Goal: Information Seeking & Learning: Learn about a topic

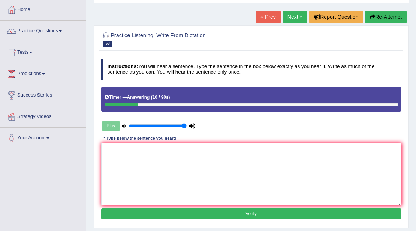
click at [385, 18] on button "Re-Attempt" at bounding box center [386, 16] width 42 height 13
click at [161, 182] on textarea at bounding box center [251, 174] width 300 height 62
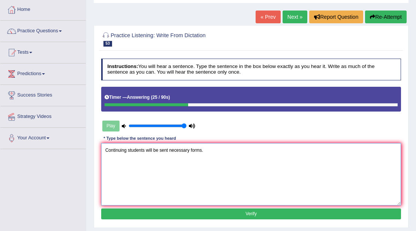
type textarea "Continuing students will be sent necessary forms."
click at [174, 210] on button "Verify" at bounding box center [251, 213] width 300 height 11
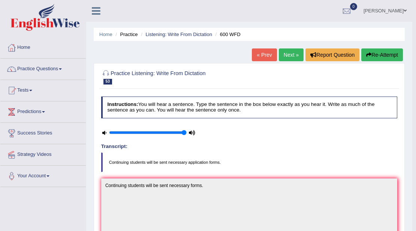
click at [297, 48] on link "Next »" at bounding box center [291, 54] width 25 height 13
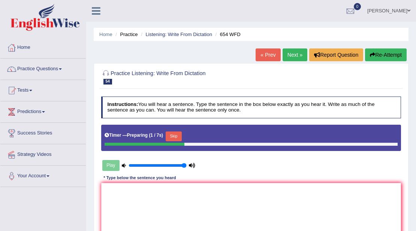
click at [171, 136] on button "Skip" at bounding box center [174, 136] width 16 height 10
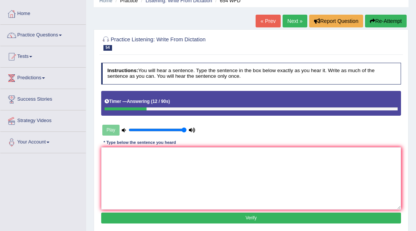
scroll to position [25, 0]
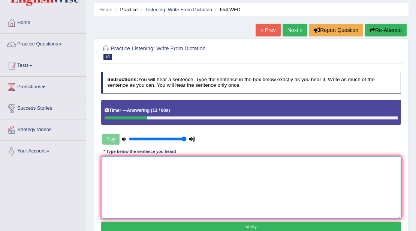
click at [153, 168] on textarea at bounding box center [251, 187] width 300 height 62
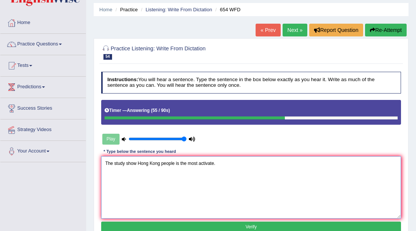
type textarea "The study show Hong Kong people is the most activate."
click at [196, 220] on div "Instructions: You will hear a sentence. Type the sentence in the box below exac…" at bounding box center [250, 153] width 303 height 169
click at [128, 223] on button "Verify" at bounding box center [251, 226] width 300 height 11
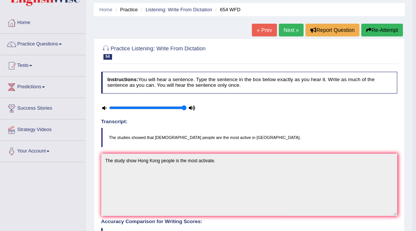
click at [298, 34] on link "Next »" at bounding box center [291, 30] width 25 height 13
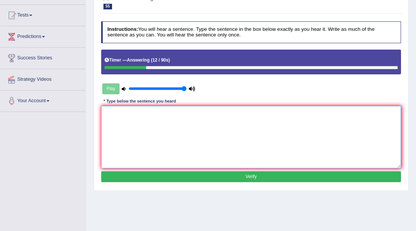
click at [262, 115] on textarea at bounding box center [251, 137] width 300 height 62
click at [262, 122] on textarea at bounding box center [251, 137] width 300 height 62
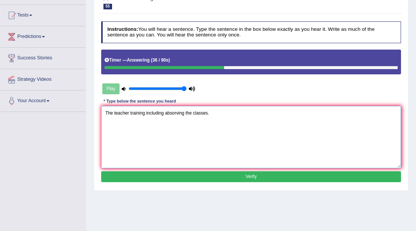
type textarea "The teacher training including absorving the classes."
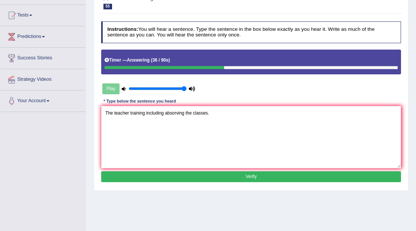
click at [278, 177] on button "Verify" at bounding box center [251, 176] width 300 height 11
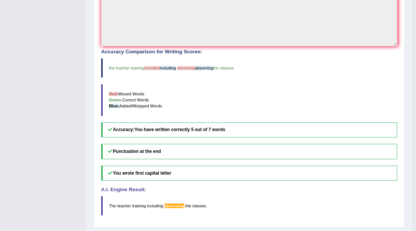
scroll to position [200, 0]
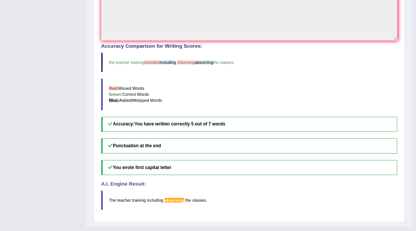
drag, startPoint x: 273, startPoint y: 220, endPoint x: 274, endPoint y: 216, distance: 4.1
click at [273, 220] on div "Home Practice Listening: Write From Dictation 655 WFD « Prev Next » Report Ques…" at bounding box center [249, 13] width 326 height 426
drag, startPoint x: 170, startPoint y: 196, endPoint x: 187, endPoint y: 199, distance: 17.4
click at [187, 199] on blockquote "The teacher training including absorving the classes ." at bounding box center [249, 199] width 296 height 19
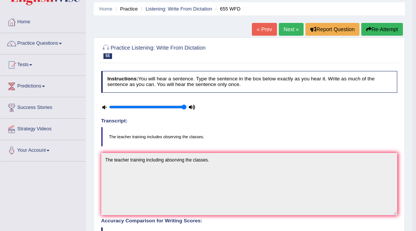
scroll to position [25, 0]
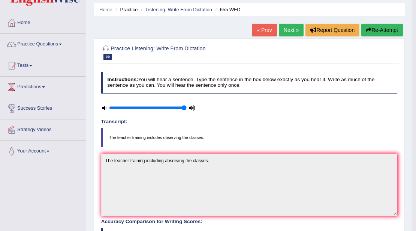
click at [297, 29] on link "Next »" at bounding box center [291, 30] width 25 height 13
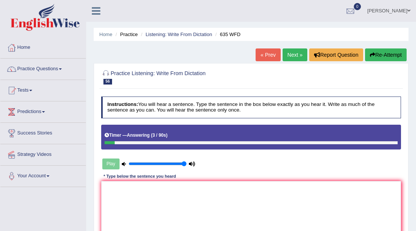
click at [372, 55] on icon "button" at bounding box center [372, 54] width 5 height 5
click at [184, 179] on div "Instructions: You will hear a sentence. Type the sentence in the box below exac…" at bounding box center [250, 177] width 303 height 169
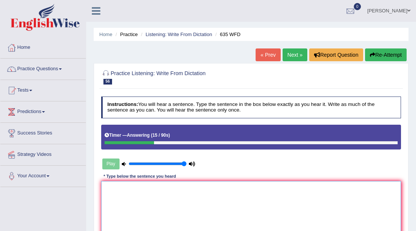
click at [181, 187] on textarea at bounding box center [251, 212] width 300 height 62
type textarea "G"
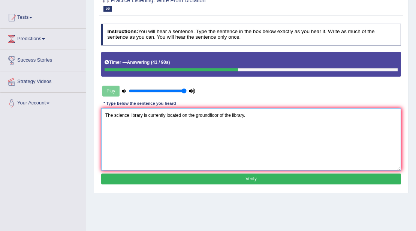
scroll to position [100, 0]
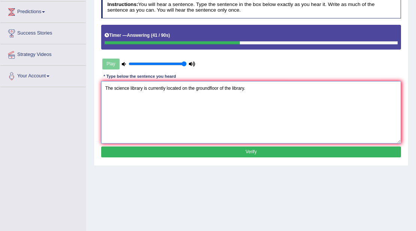
click at [166, 141] on textarea "The science library is currently located on the groundfloor of the library." at bounding box center [251, 112] width 300 height 62
type textarea "The science library is currently located on the groundfloor of the library."
click at [158, 158] on div "Instructions: You will hear a sentence. Type the sentence in the box below exac…" at bounding box center [250, 78] width 303 height 169
drag, startPoint x: 158, startPoint y: 154, endPoint x: 138, endPoint y: 145, distance: 22.2
click at [158, 153] on button "Verify" at bounding box center [251, 151] width 300 height 11
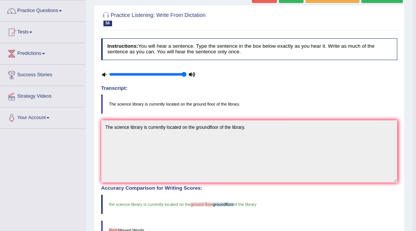
scroll to position [12, 0]
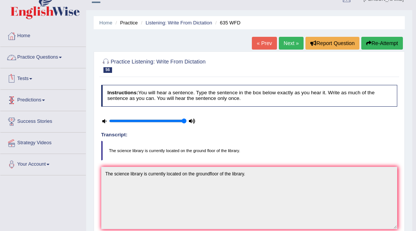
click at [63, 58] on link "Practice Questions" at bounding box center [42, 56] width 85 height 19
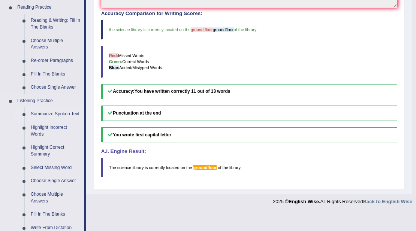
scroll to position [236, 0]
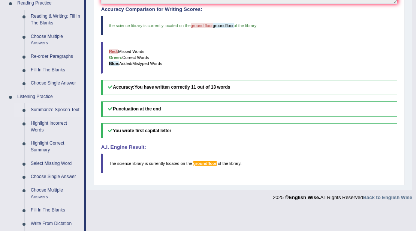
click at [70, 112] on link "Summarize Spoken Text" at bounding box center [55, 109] width 57 height 13
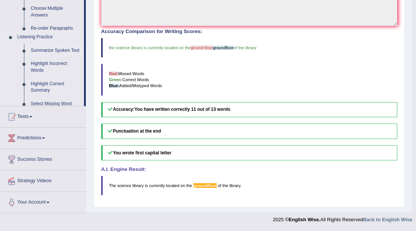
scroll to position [211, 0]
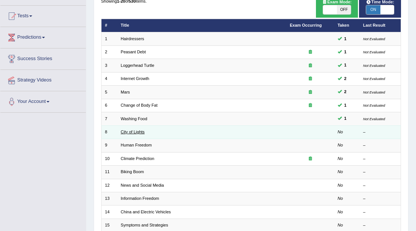
click at [134, 130] on link "City of Lights" at bounding box center [133, 131] width 24 height 4
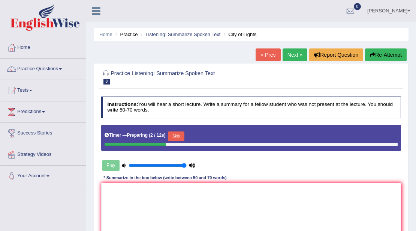
click at [271, 49] on link "« Prev" at bounding box center [268, 54] width 25 height 13
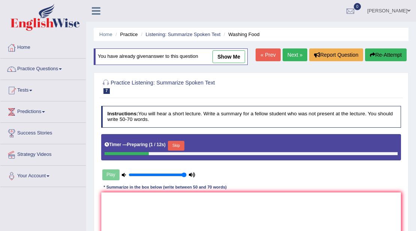
click at [229, 58] on link "show me" at bounding box center [229, 56] width 33 height 13
type textarea "The speaker provided a comprehensive overview of food safety and proper clean. …"
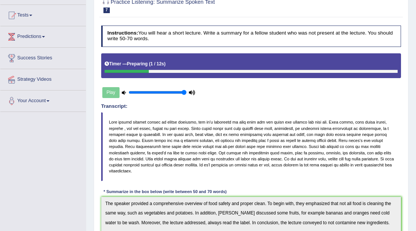
scroll to position [25, 0]
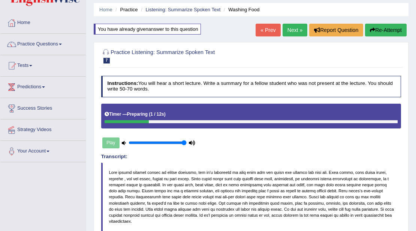
click at [293, 34] on link "Next »" at bounding box center [295, 30] width 25 height 13
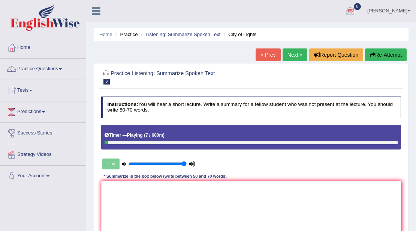
click at [393, 51] on button "Re-Attempt" at bounding box center [386, 54] width 42 height 13
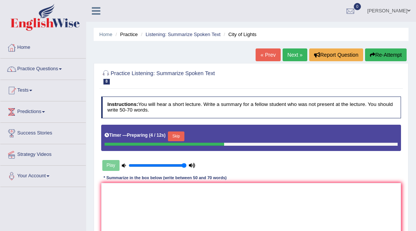
click at [181, 133] on button "Skip" at bounding box center [176, 136] width 16 height 10
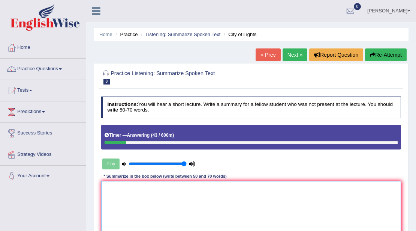
click at [192, 198] on textarea at bounding box center [251, 212] width 300 height 62
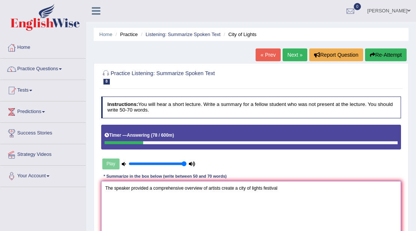
scroll to position [75, 0]
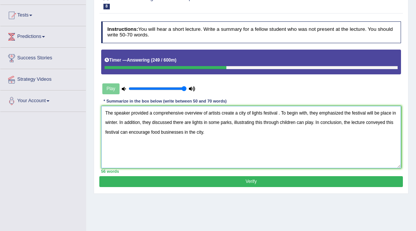
click at [278, 113] on textarea "The speaker provided a comprehensive overview of artists create a city of light…" at bounding box center [251, 137] width 300 height 62
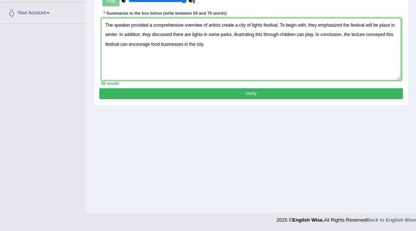
type textarea "The speaker provided a comprehensive overview of artists create a city of light…"
click at [221, 90] on button "Verify" at bounding box center [250, 93] width 303 height 11
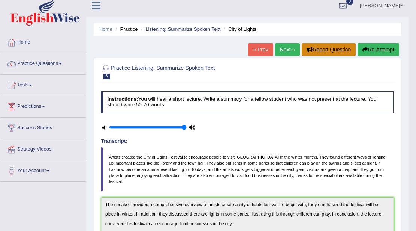
scroll to position [0, 0]
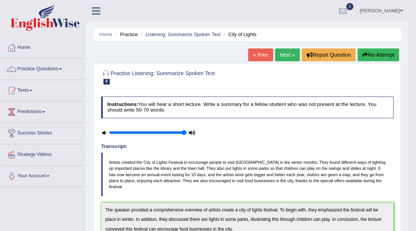
click at [286, 55] on link "Next »" at bounding box center [287, 54] width 25 height 13
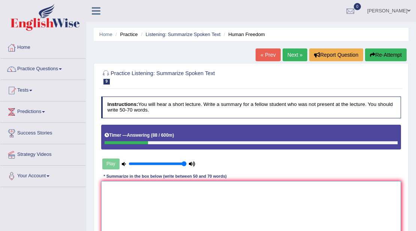
click at [158, 199] on textarea at bounding box center [251, 212] width 300 height 62
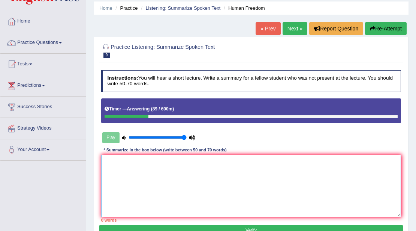
scroll to position [50, 0]
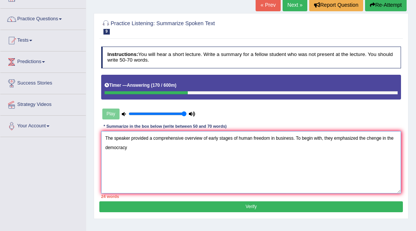
click at [373, 138] on textarea "The speaker provided a comprehensive overview of early stages of human freedom …" at bounding box center [251, 162] width 300 height 62
click at [156, 150] on textarea "The speaker provided a comprehensive overview of early stages of human freedom …" at bounding box center [251, 162] width 300 height 62
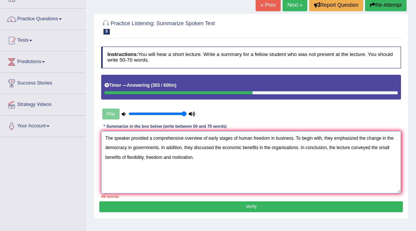
type textarea "The speaker provided a comprehensive overview of early stages of human freedom …"
click at [261, 203] on button "Verify" at bounding box center [250, 206] width 303 height 11
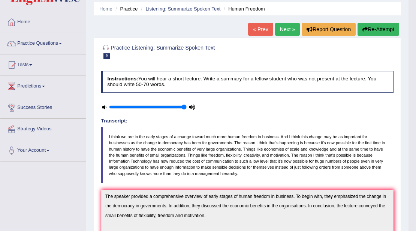
scroll to position [25, 0]
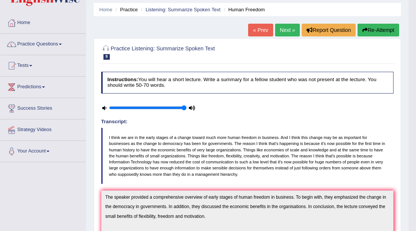
click at [376, 26] on button "Re-Attempt" at bounding box center [379, 30] width 42 height 13
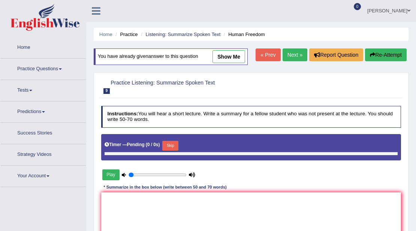
type input "1"
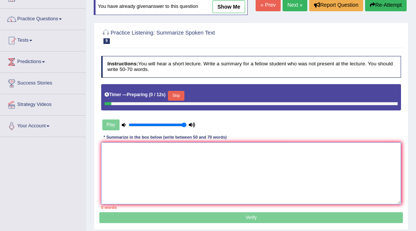
scroll to position [50, 0]
click at [174, 151] on textarea at bounding box center [251, 173] width 300 height 62
paste textarea "The speaker provided a comprehensive overview of early stages of human freedom …"
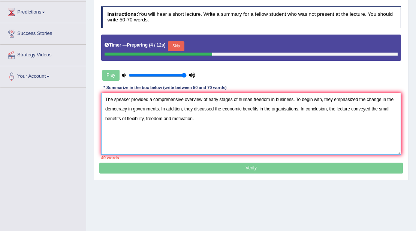
scroll to position [100, 0]
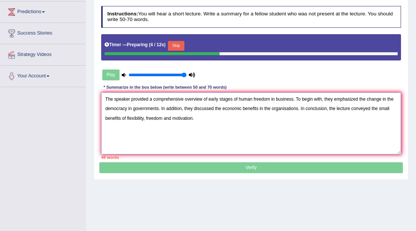
type textarea "The speaker provided a comprehensive overview of early stages of human freedom …"
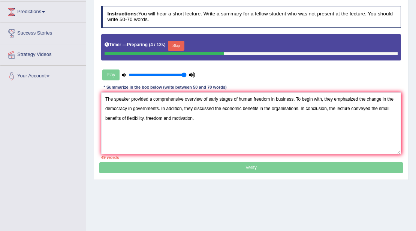
click at [193, 166] on p "Verify" at bounding box center [250, 87] width 303 height 172
click at [175, 42] on button "Skip" at bounding box center [176, 46] width 16 height 10
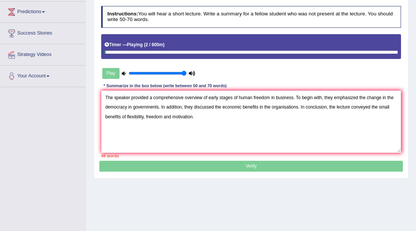
click at [112, 73] on div "Play" at bounding box center [149, 73] width 96 height 16
click at [112, 70] on div "Play" at bounding box center [149, 73] width 96 height 16
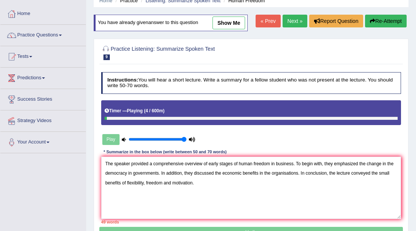
scroll to position [25, 0]
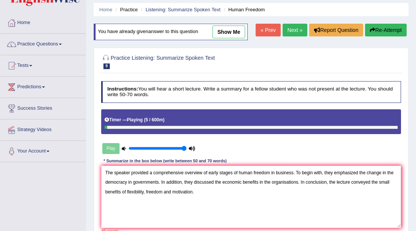
click at [239, 28] on link "show me" at bounding box center [229, 31] width 33 height 13
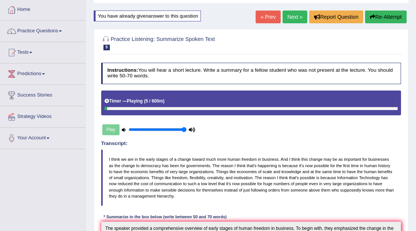
scroll to position [37, 0]
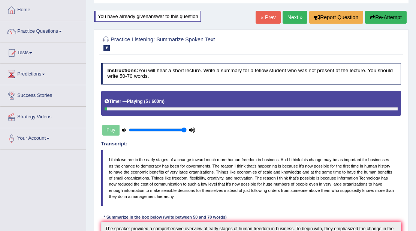
click at [372, 19] on icon "button" at bounding box center [372, 17] width 5 height 5
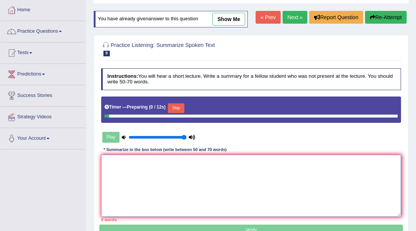
click at [144, 166] on textarea at bounding box center [251, 185] width 300 height 62
paste textarea "The speaker provided a comprehensive overview of early stages of human freedom …"
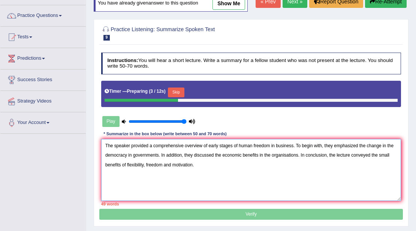
scroll to position [62, 0]
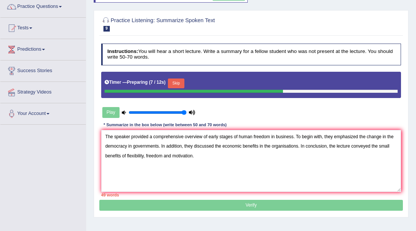
click at [175, 83] on button "Skip" at bounding box center [176, 83] width 16 height 10
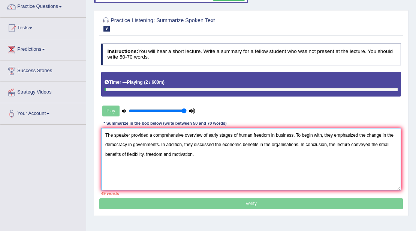
click at [211, 146] on textarea "The speaker provided a comprehensive overview of early stages of human freedom …" at bounding box center [251, 159] width 300 height 62
click at [207, 152] on textarea "The speaker provided a comprehensive overview of early stages of human freedom …" at bounding box center [251, 159] width 300 height 62
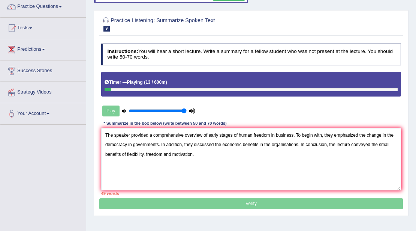
click at [211, 88] on div at bounding box center [251, 89] width 293 height 3
drag, startPoint x: 104, startPoint y: 88, endPoint x: 134, endPoint y: 88, distance: 30.4
click at [134, 88] on div "Timer — Playing ( 15 / 600m )" at bounding box center [251, 84] width 300 height 25
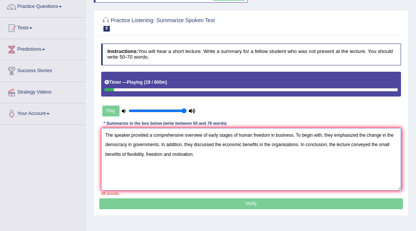
click at [169, 154] on textarea "The speaker provided a comprehensive overview of early stages of human freedom …" at bounding box center [251, 159] width 300 height 62
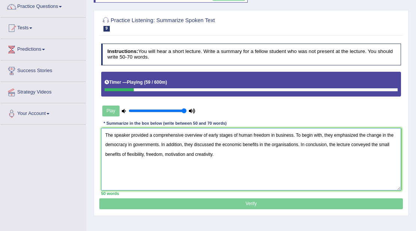
type textarea "The speaker provided a comprehensive overview of early stages of human freedom …"
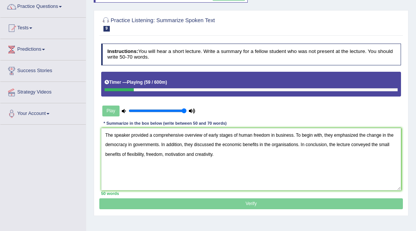
click at [257, 197] on p "Verify" at bounding box center [250, 124] width 303 height 170
click at [256, 203] on p "Verify" at bounding box center [250, 124] width 303 height 170
click at [146, 86] on div "Timer — Playing ( 62 / 600m )" at bounding box center [251, 82] width 293 height 11
drag, startPoint x: 147, startPoint y: 88, endPoint x: 167, endPoint y: 89, distance: 19.9
click at [168, 88] on div at bounding box center [251, 89] width 293 height 3
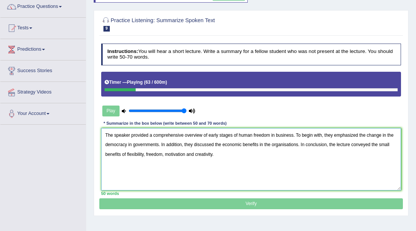
click at [127, 129] on textarea "The speaker provided a comprehensive overview of early stages of human freedom …" at bounding box center [251, 159] width 300 height 62
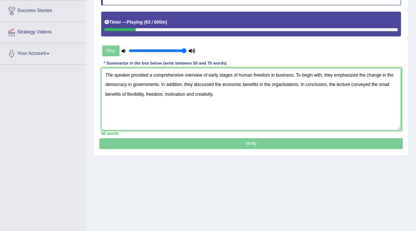
scroll to position [163, 0]
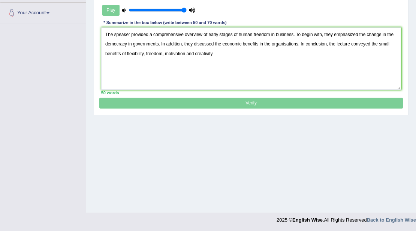
click at [141, 101] on p "Verify" at bounding box center [250, 24] width 303 height 170
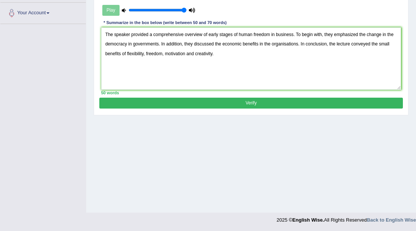
click at [145, 97] on button "Verify" at bounding box center [250, 102] width 303 height 11
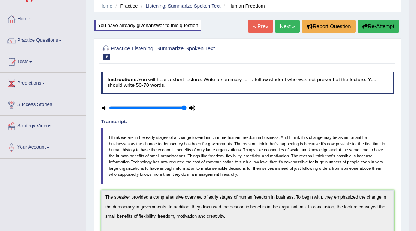
scroll to position [22, 0]
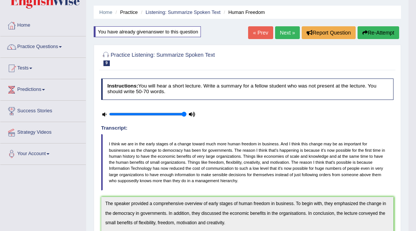
click at [287, 38] on link "Next »" at bounding box center [287, 32] width 25 height 13
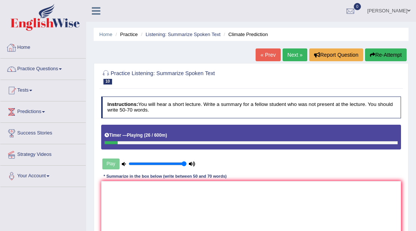
click at [45, 25] on img at bounding box center [44, 17] width 69 height 27
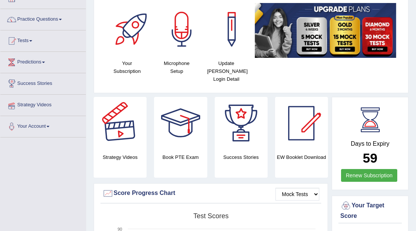
scroll to position [25, 0]
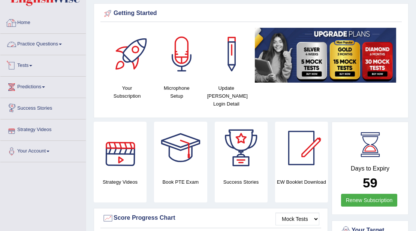
click at [47, 43] on link "Practice Questions" at bounding box center [42, 43] width 85 height 19
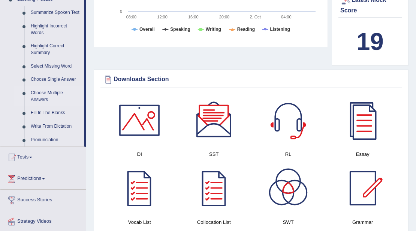
scroll to position [325, 0]
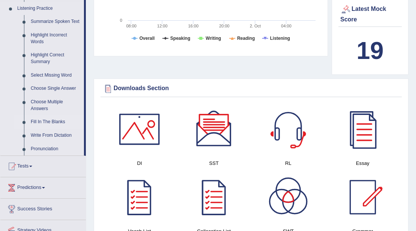
click at [46, 123] on link "Fill In The Blanks" at bounding box center [55, 121] width 57 height 13
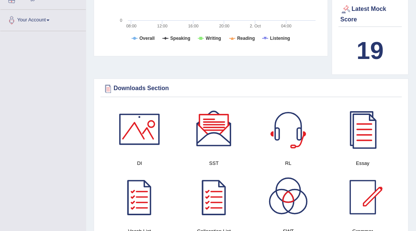
scroll to position [129, 0]
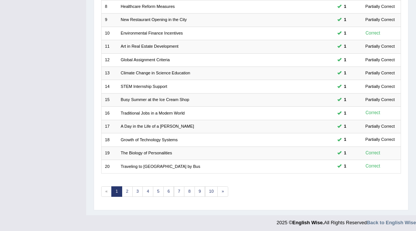
scroll to position [199, 0]
click at [124, 186] on link "2" at bounding box center [127, 191] width 11 height 10
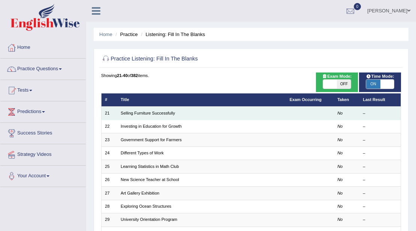
click at [128, 109] on td "Selling Furniture Successfully" at bounding box center [201, 112] width 169 height 13
click at [128, 111] on link "Selling Furniture Successfully" at bounding box center [148, 113] width 54 height 4
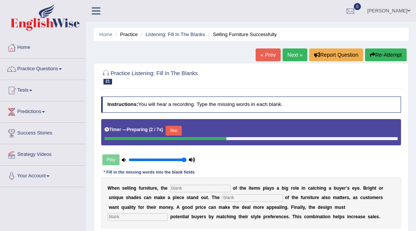
click at [359, 87] on div "Practice Listening: Fill In The Blanks 21 Selling Furniture Successfully" at bounding box center [250, 78] width 303 height 22
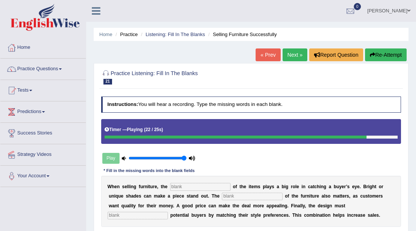
click at [197, 186] on input "text" at bounding box center [200, 186] width 60 height 7
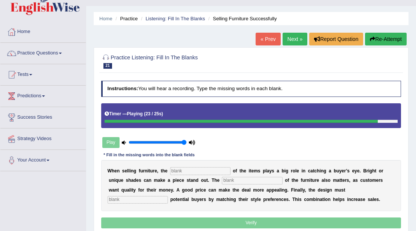
scroll to position [25, 0]
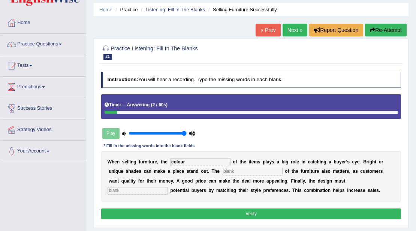
type input "colour"
type input "value"
type input "A"
type input "attract"
click at [259, 216] on button "Verify" at bounding box center [251, 213] width 300 height 11
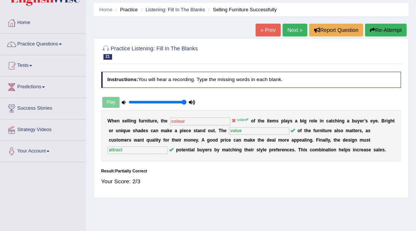
click at [301, 28] on link "Next »" at bounding box center [295, 30] width 25 height 13
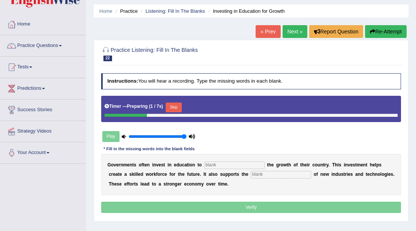
scroll to position [50, 0]
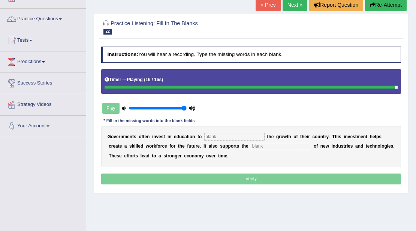
click at [227, 134] on input "text" at bounding box center [234, 136] width 60 height 7
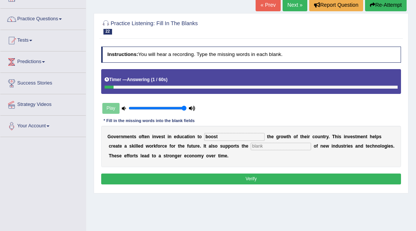
type input "boost"
type input "development"
click at [315, 180] on button "Verify" at bounding box center [251, 178] width 300 height 11
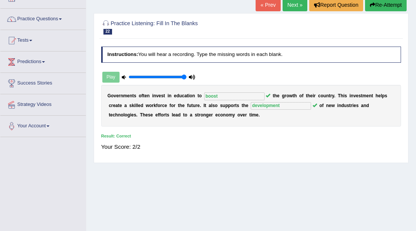
click at [283, 10] on link "Next »" at bounding box center [295, 5] width 25 height 13
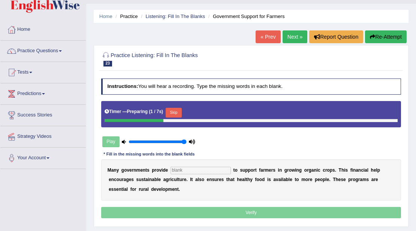
scroll to position [50, 0]
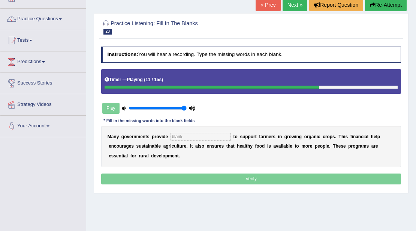
click at [187, 137] on input "text" at bounding box center [201, 136] width 60 height 7
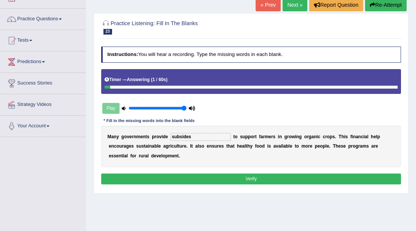
type input "subsides"
click at [226, 175] on button "Verify" at bounding box center [251, 178] width 300 height 11
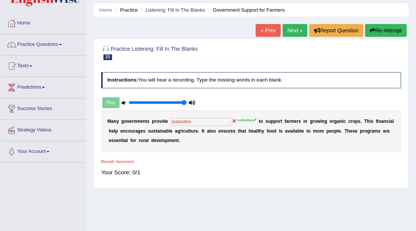
scroll to position [0, 0]
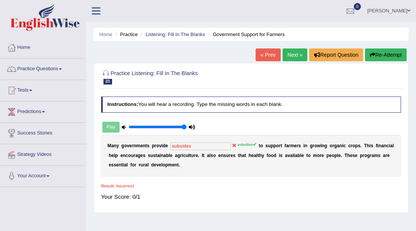
click at [292, 49] on link "Next »" at bounding box center [295, 54] width 25 height 13
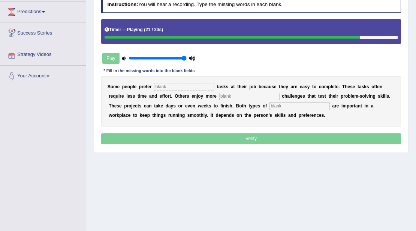
click at [157, 83] on input "text" at bounding box center [184, 86] width 60 height 7
type input "simple"
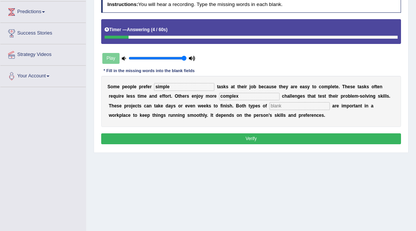
type input "complex"
type input "work"
drag, startPoint x: 234, startPoint y: 129, endPoint x: 234, endPoint y: 136, distance: 7.5
click at [234, 135] on div "Instructions: You will hear a recording. Type the missing words in each blank. …" at bounding box center [250, 72] width 303 height 156
click at [234, 136] on button "Verify" at bounding box center [251, 138] width 300 height 11
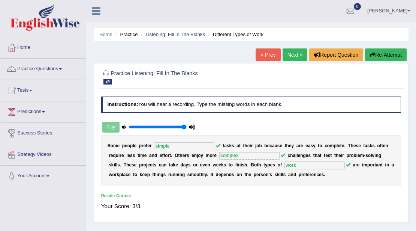
click at [285, 55] on link "Next »" at bounding box center [295, 54] width 25 height 13
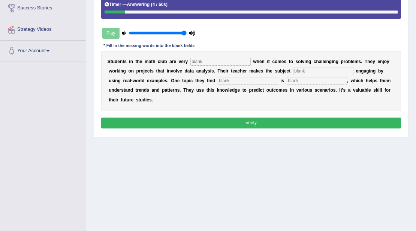
click at [205, 63] on input "text" at bounding box center [220, 61] width 60 height 7
type input "active"
type input "completely"
type input "interesting"
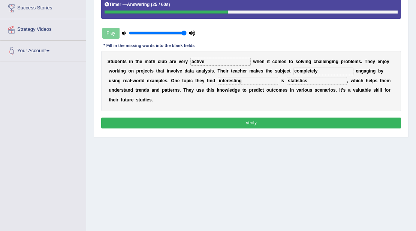
type input "statistics"
click at [279, 121] on button "Verify" at bounding box center [251, 122] width 300 height 11
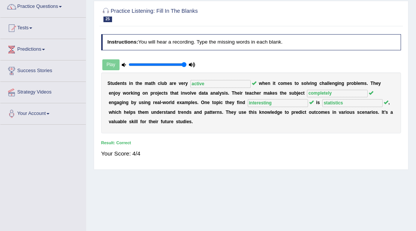
scroll to position [50, 0]
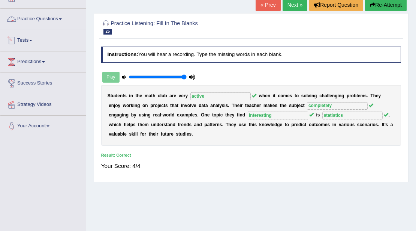
click at [34, 38] on link "Tests" at bounding box center [42, 39] width 85 height 19
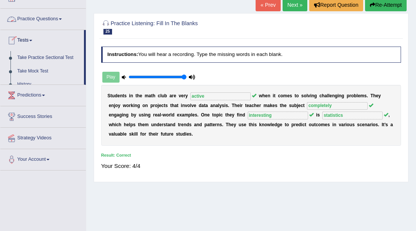
click at [38, 25] on link "Practice Questions" at bounding box center [42, 18] width 85 height 19
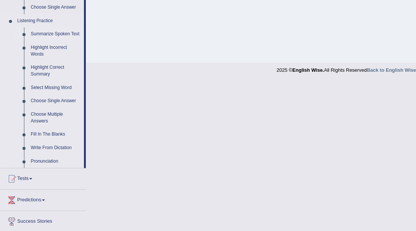
scroll to position [325, 0]
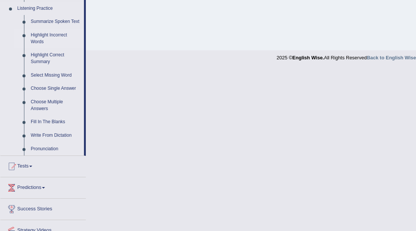
click at [48, 34] on link "Highlight Incorrect Words" at bounding box center [55, 38] width 57 height 20
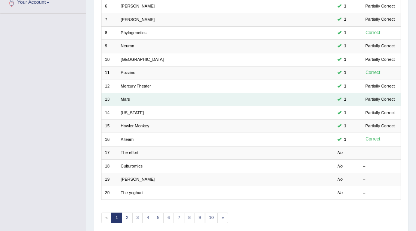
scroll to position [199, 0]
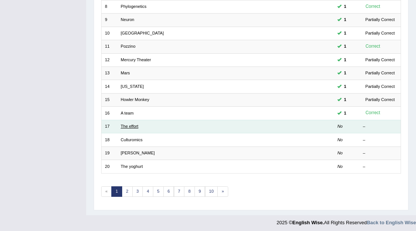
click at [124, 124] on link "The effort" at bounding box center [130, 126] width 18 height 4
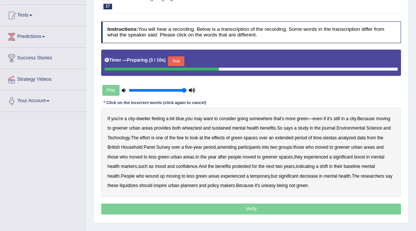
scroll to position [100, 0]
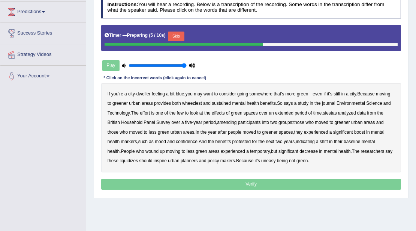
click at [180, 31] on button "Skip" at bounding box center [176, 36] width 16 height 10
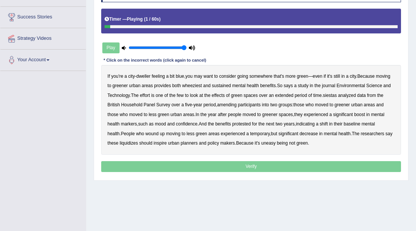
scroll to position [125, 0]
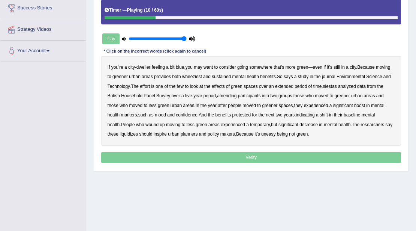
click at [187, 75] on b "wheeziest" at bounding box center [192, 76] width 20 height 5
click at [329, 85] on b "siestas" at bounding box center [330, 86] width 14 height 5
click at [226, 97] on b "amending" at bounding box center [226, 95] width 19 height 5
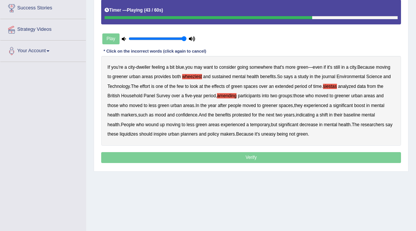
click at [244, 113] on b "protested" at bounding box center [241, 114] width 19 height 5
click at [120, 132] on b "liquidizes" at bounding box center [129, 133] width 18 height 5
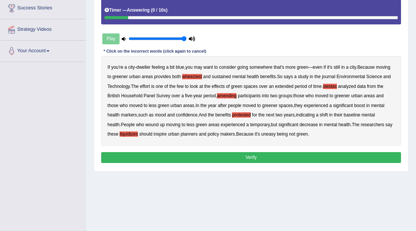
click at [140, 152] on button "Verify" at bounding box center [251, 157] width 300 height 11
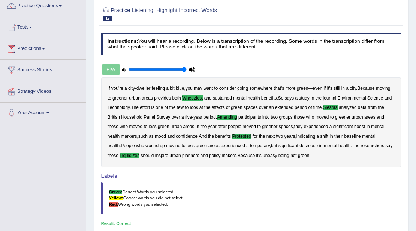
scroll to position [50, 0]
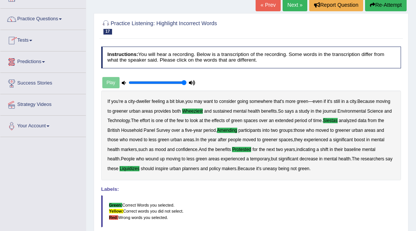
click at [302, 7] on link "Next »" at bounding box center [295, 5] width 25 height 13
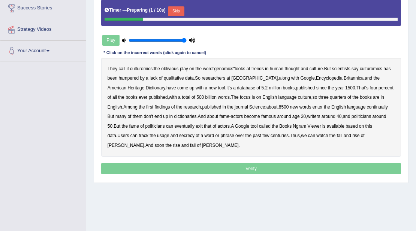
click at [178, 10] on button "Skip" at bounding box center [176, 11] width 16 height 10
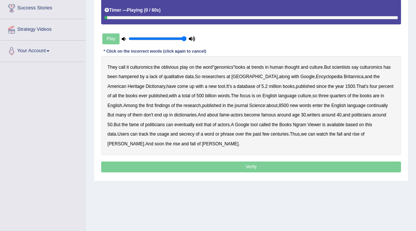
scroll to position [150, 0]
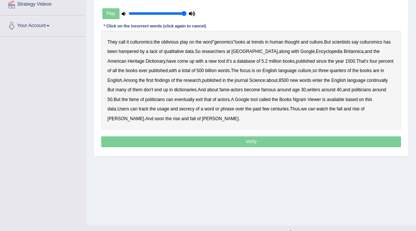
click at [371, 79] on b "continually" at bounding box center [377, 80] width 21 height 5
click at [179, 108] on b "secrecy" at bounding box center [186, 108] width 15 height 5
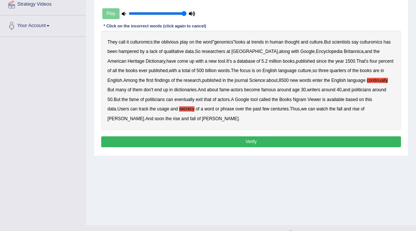
click at [187, 144] on button "Verify" at bounding box center [251, 141] width 300 height 11
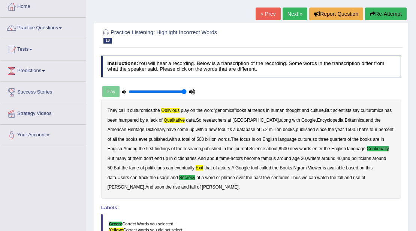
scroll to position [50, 0]
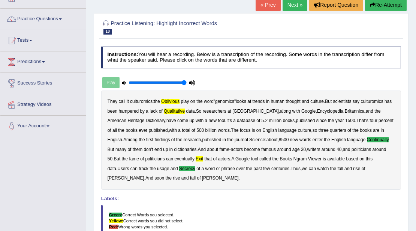
click at [294, 10] on link "Next »" at bounding box center [295, 5] width 25 height 13
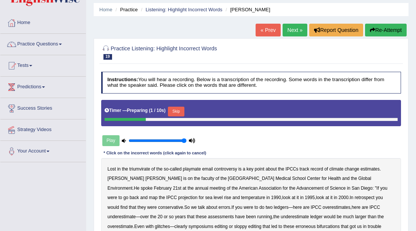
click at [175, 108] on button "Skip" at bounding box center [176, 111] width 16 height 10
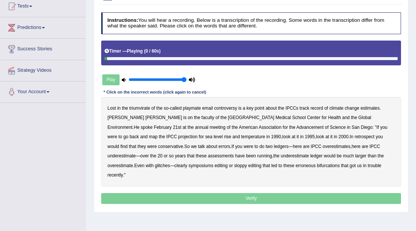
scroll to position [100, 0]
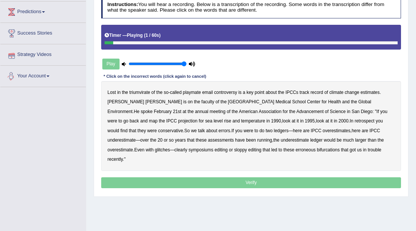
click at [138, 90] on b "triumvirate" at bounding box center [139, 92] width 21 height 5
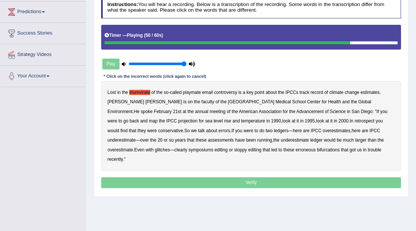
click at [170, 147] on b "glitches" at bounding box center [162, 149] width 15 height 5
click at [317, 148] on b "bifurcations" at bounding box center [328, 149] width 23 height 5
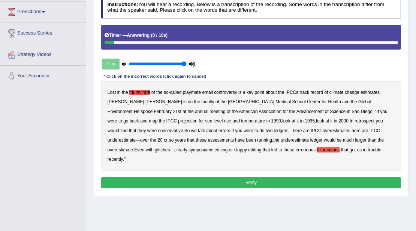
click at [210, 177] on button "Verify" at bounding box center [251, 182] width 300 height 11
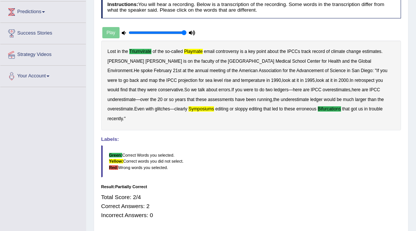
scroll to position [0, 0]
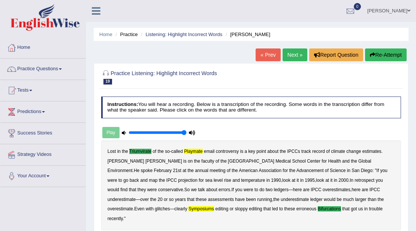
click at [287, 59] on link "Next »" at bounding box center [295, 54] width 25 height 13
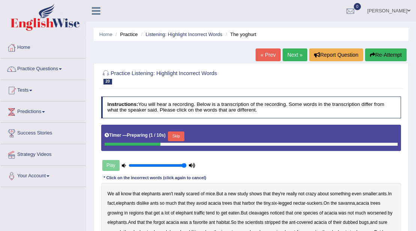
click at [179, 135] on button "Skip" at bounding box center [176, 136] width 16 height 10
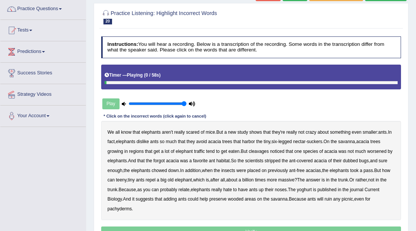
scroll to position [75, 0]
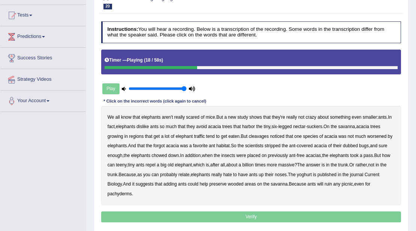
click at [262, 133] on b "cleavages" at bounding box center [259, 135] width 20 height 5
click at [385, 136] on b "worsened" at bounding box center [376, 135] width 19 height 5
click at [160, 144] on b "forgot" at bounding box center [158, 145] width 11 height 5
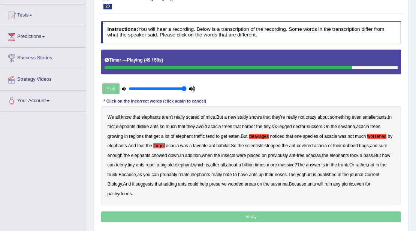
click at [312, 175] on b "yoghurt" at bounding box center [304, 174] width 15 height 5
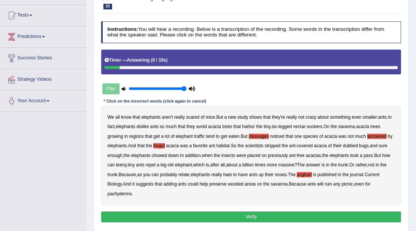
click at [295, 216] on button "Verify" at bounding box center [251, 216] width 300 height 11
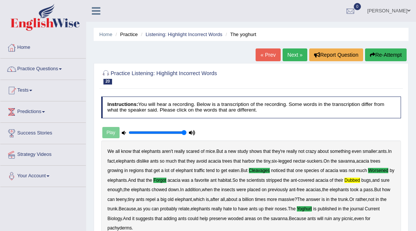
scroll to position [0, 0]
click at [287, 49] on link "Next »" at bounding box center [295, 54] width 25 height 13
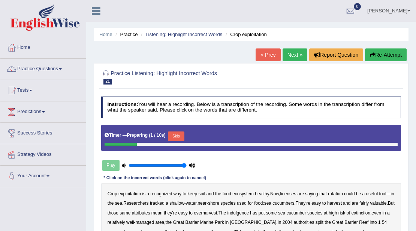
click at [183, 135] on button "Skip" at bounding box center [176, 136] width 16 height 10
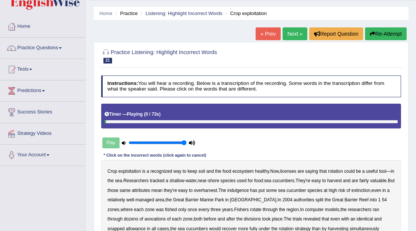
scroll to position [75, 0]
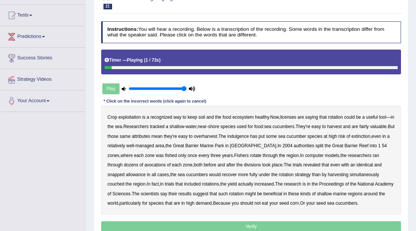
click at [135, 115] on b "exploitation" at bounding box center [129, 116] width 22 height 5
click at [293, 117] on b "licenses" at bounding box center [288, 116] width 16 height 5
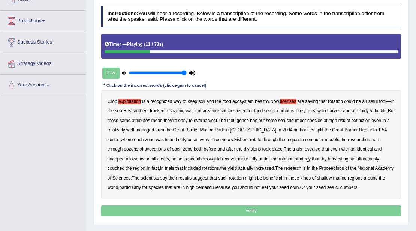
scroll to position [100, 0]
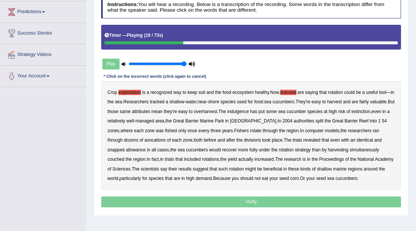
click at [249, 112] on b "indulgence" at bounding box center [238, 111] width 22 height 5
click at [117, 131] on b "zones" at bounding box center [114, 130] width 12 height 5
click at [118, 131] on b "zones" at bounding box center [114, 130] width 12 height 5
click at [160, 141] on b "avocations" at bounding box center [154, 139] width 21 height 5
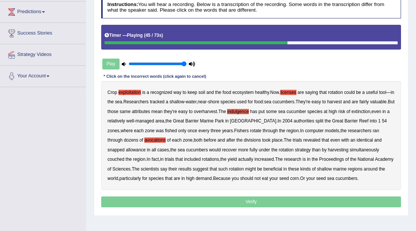
click at [114, 150] on b "snapped" at bounding box center [116, 149] width 17 height 5
click at [117, 160] on b "couched" at bounding box center [116, 158] width 17 height 5
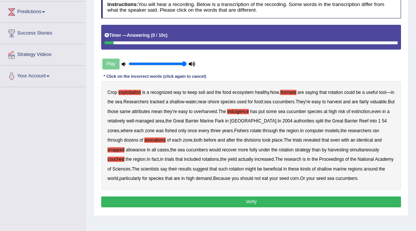
click at [291, 199] on button "Verify" at bounding box center [251, 201] width 300 height 11
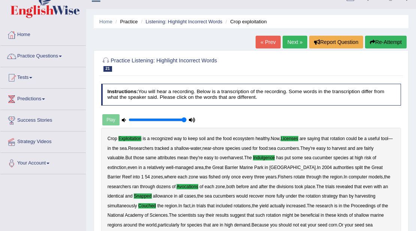
scroll to position [0, 0]
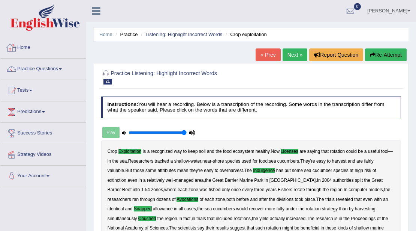
click at [41, 20] on img at bounding box center [44, 17] width 69 height 27
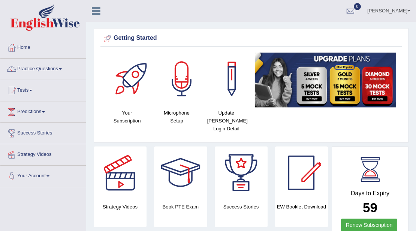
click at [405, 14] on link "[PERSON_NAME]" at bounding box center [389, 9] width 54 height 19
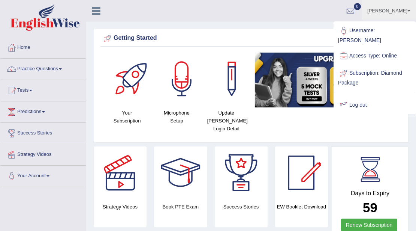
click at [376, 96] on link "Log out" at bounding box center [374, 104] width 81 height 17
